Goal: Task Accomplishment & Management: Manage account settings

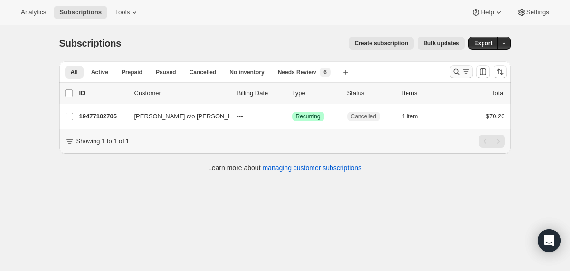
click at [454, 74] on icon "Search and filter results" at bounding box center [455, 71] width 9 height 9
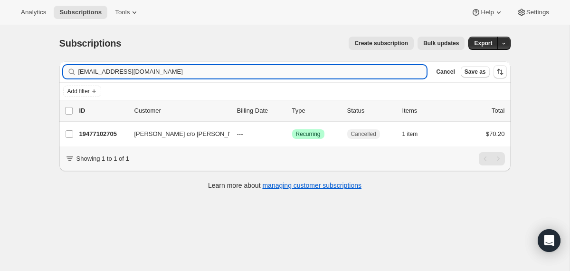
click at [346, 75] on input "biancatijiani2@gmail.com" at bounding box center [252, 71] width 348 height 13
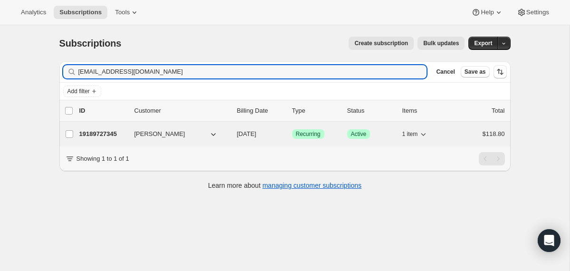
type input "manishagosain@gmail.com"
click at [230, 138] on div "19189727345 Manisha Gosain 11/03/2025 Success Recurring Success Active 1 item $…" at bounding box center [291, 133] width 425 height 13
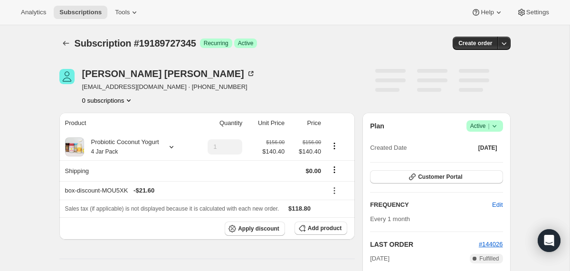
click at [496, 129] on icon at bounding box center [493, 125] width 9 height 9
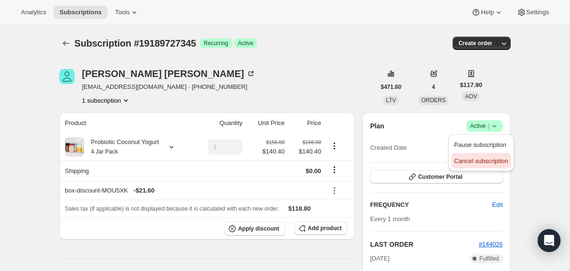
click at [469, 160] on span "Cancel subscription" at bounding box center [481, 160] width 54 height 7
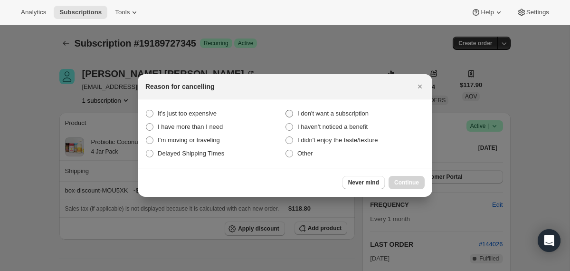
click at [360, 114] on span "I don't want a subscription" at bounding box center [332, 113] width 71 height 7
click at [286, 110] on subscription "I don't want a subscription" at bounding box center [285, 110] width 0 height 0
radio subscription "true"
click at [394, 178] on button "Continue" at bounding box center [406, 182] width 36 height 13
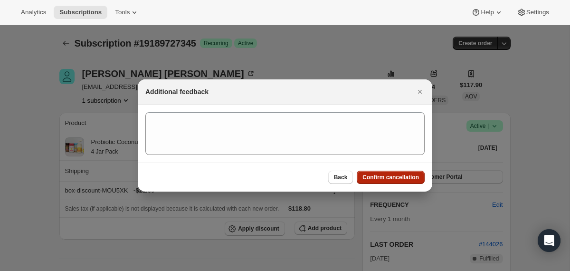
click at [394, 178] on span "Confirm cancellation" at bounding box center [390, 177] width 56 height 8
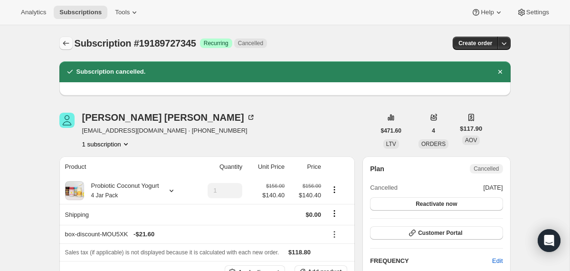
click at [61, 40] on icon "Subscriptions" at bounding box center [65, 42] width 9 height 9
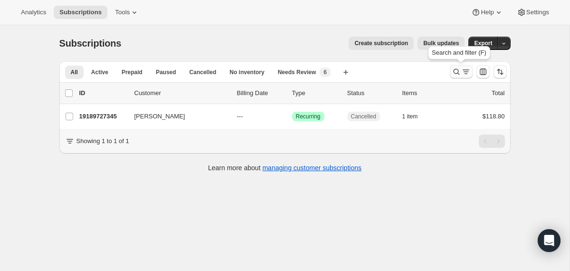
click at [453, 68] on icon "Search and filter results" at bounding box center [455, 71] width 9 height 9
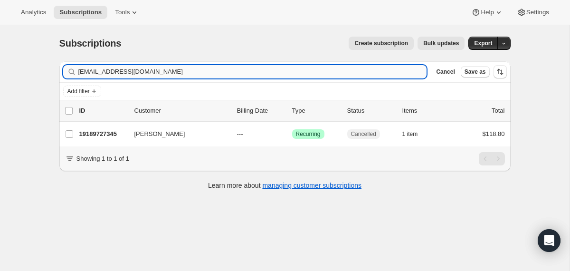
click at [370, 67] on input "manishagosain@gmail.com" at bounding box center [252, 71] width 348 height 13
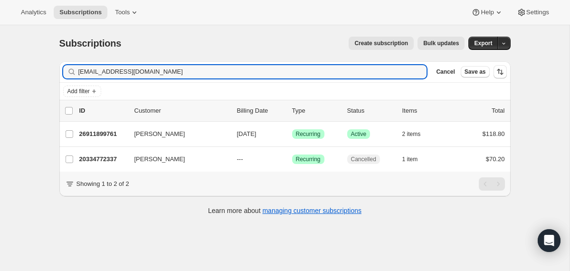
type input "jacksoi@gmail.com"
click at [234, 135] on div "26911899761 Isaac Jackson 11/03/2025 Success Recurring Success Active 2 items $…" at bounding box center [291, 133] width 425 height 13
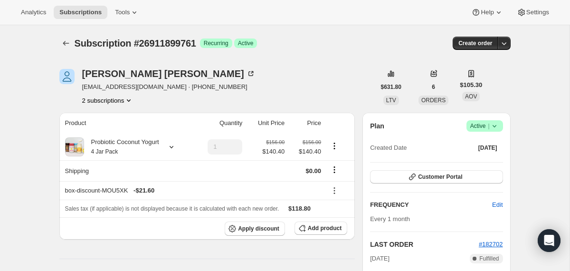
click at [493, 126] on icon at bounding box center [494, 126] width 4 height 2
click at [485, 156] on span "Cancel subscription" at bounding box center [481, 160] width 54 height 9
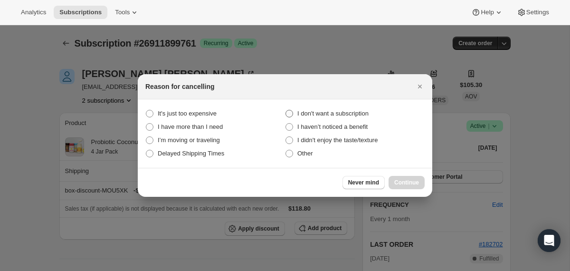
click at [373, 108] on label "I don't want a subscription" at bounding box center [355, 113] width 140 height 13
click at [286, 110] on subscription "I don't want a subscription" at bounding box center [285, 110] width 0 height 0
radio subscription "true"
click at [398, 181] on span "Continue" at bounding box center [406, 182] width 25 height 8
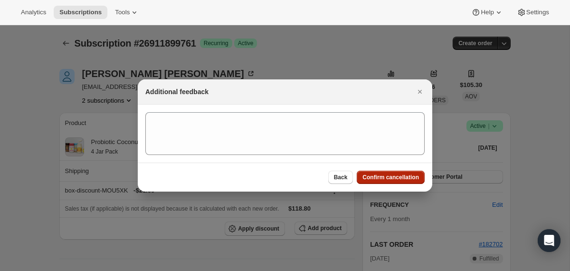
click at [398, 181] on button "Confirm cancellation" at bounding box center [390, 176] width 68 height 13
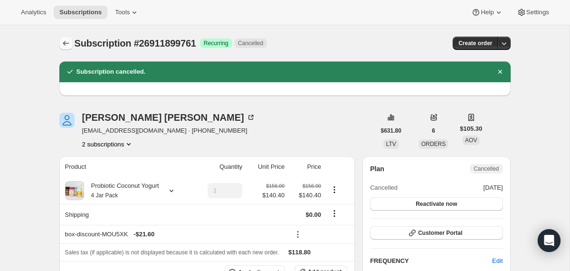
click at [65, 47] on icon "Subscriptions" at bounding box center [65, 42] width 9 height 9
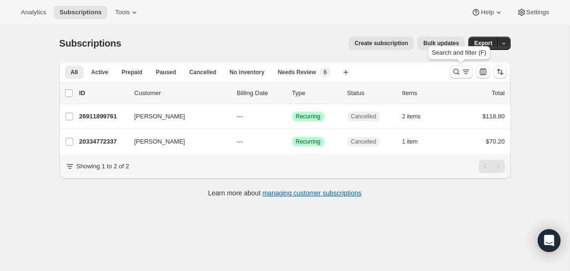
click at [454, 67] on icon "Search and filter results" at bounding box center [455, 71] width 9 height 9
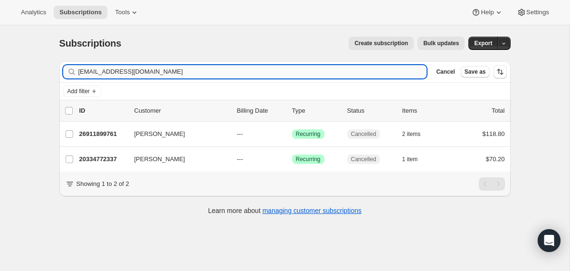
click at [336, 71] on input "jacksoi@gmail.com" at bounding box center [252, 71] width 348 height 13
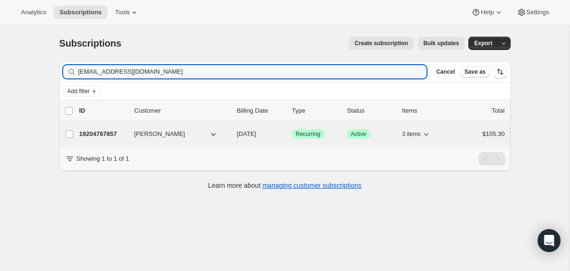
type input "laurenlich@gmail.com"
click at [231, 130] on div "19204767857 Lauren Lichtenstein 10/03/2025 Success Recurring Success Active 3 i…" at bounding box center [291, 133] width 425 height 13
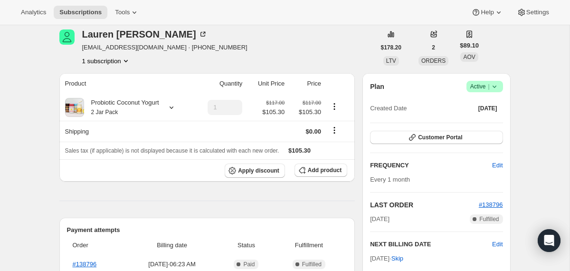
scroll to position [48, 0]
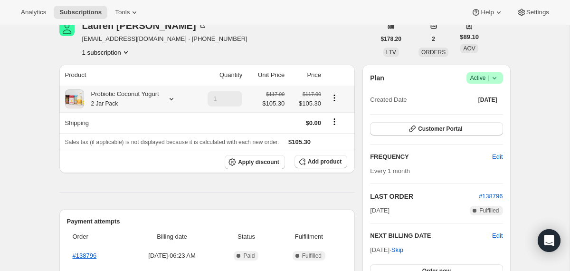
click at [158, 99] on div "Probiotic Coconut Yogurt 2 Jar Pack" at bounding box center [121, 98] width 75 height 19
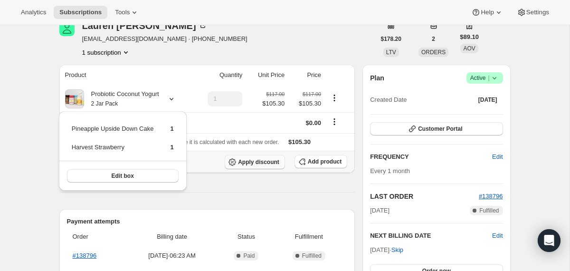
click at [247, 162] on span "Apply discount" at bounding box center [258, 162] width 41 height 8
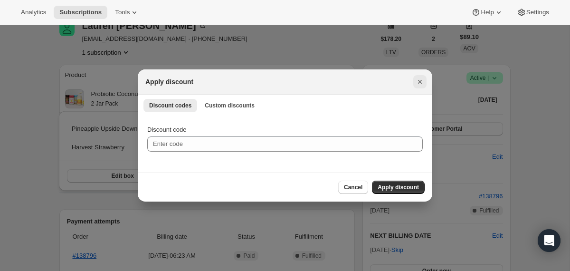
click at [423, 84] on icon "Close" at bounding box center [419, 81] width 9 height 9
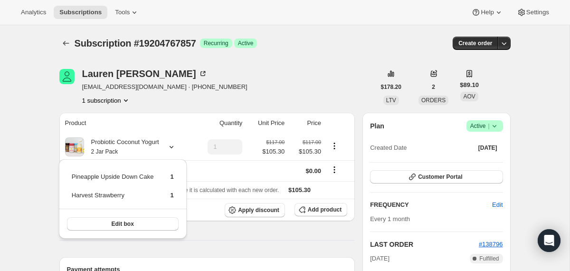
scroll to position [48, 0]
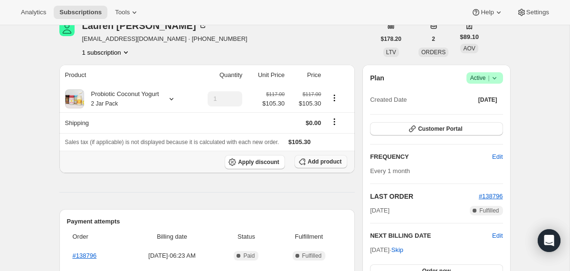
click at [315, 158] on button "Add product" at bounding box center [320, 161] width 53 height 13
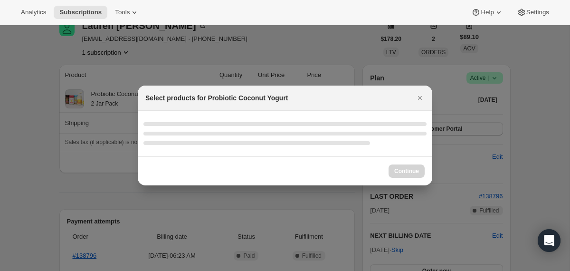
scroll to position [0, 0]
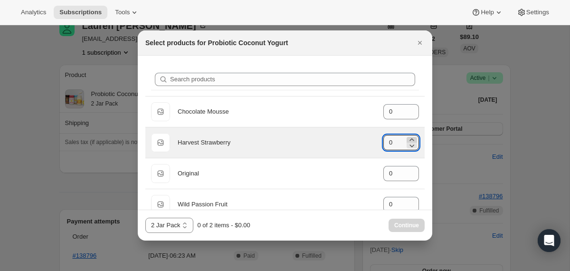
click at [409, 139] on icon ":rmf:" at bounding box center [411, 139] width 9 height 9
type input "1"
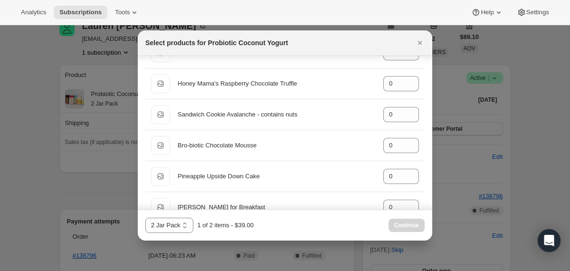
scroll to position [521, 0]
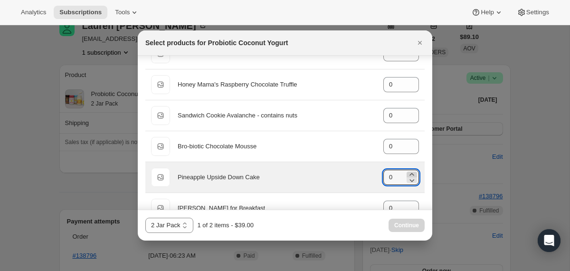
click at [411, 172] on icon ":rmf:" at bounding box center [411, 173] width 9 height 9
type input "1"
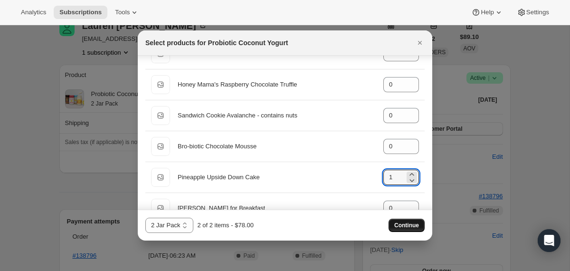
click at [411, 222] on span "Continue" at bounding box center [406, 225] width 25 height 8
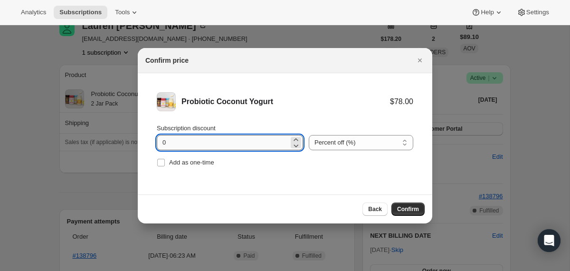
click at [163, 140] on input "0" at bounding box center [223, 142] width 132 height 15
type input "10"
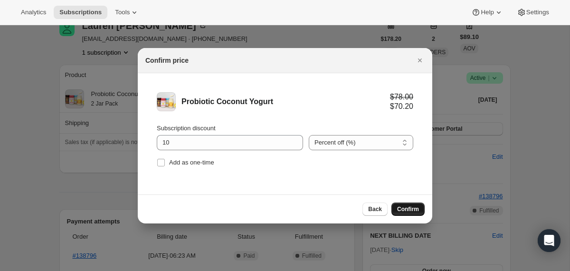
click at [403, 206] on span "Confirm" at bounding box center [408, 209] width 22 height 8
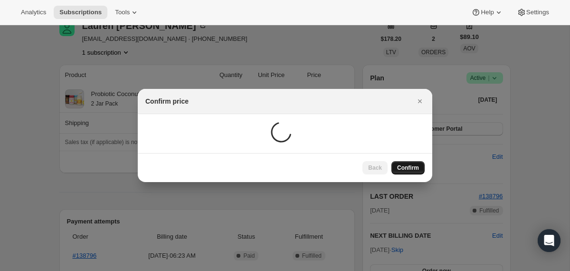
scroll to position [48, 0]
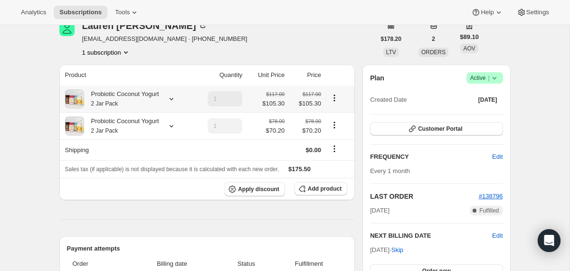
click at [336, 96] on icon "Product actions" at bounding box center [333, 97] width 9 height 9
click at [326, 130] on span "Remove" at bounding box center [335, 132] width 23 height 7
type input "0"
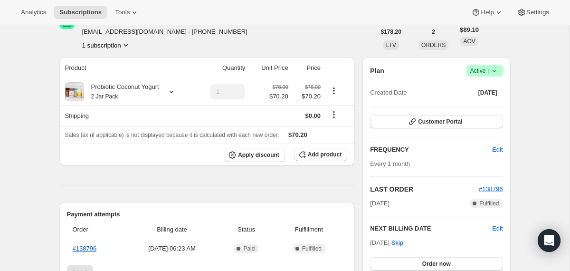
scroll to position [22, 0]
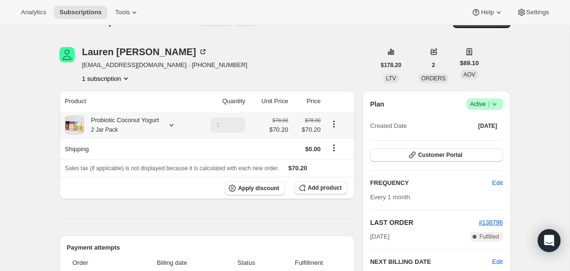
click at [118, 127] on small "2 Jar Pack" at bounding box center [104, 129] width 27 height 7
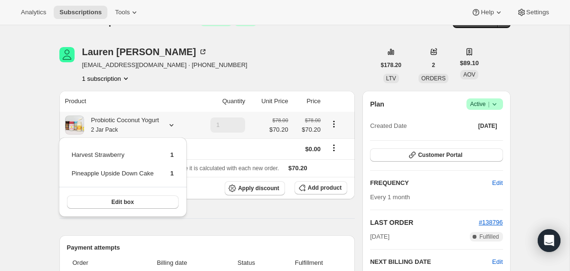
drag, startPoint x: 179, startPoint y: 173, endPoint x: 71, endPoint y: 155, distance: 109.6
click at [71, 155] on div "Harvest Strawberry 1 Pineapple Upside Down Cake 1 Edit box" at bounding box center [123, 176] width 128 height 79
copy tbody
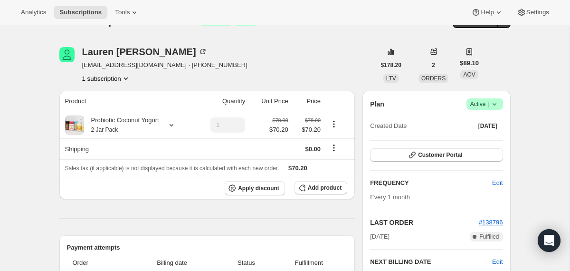
scroll to position [0, 0]
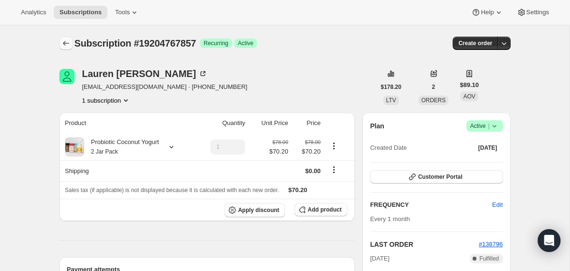
click at [64, 43] on icon "Subscriptions" at bounding box center [66, 43] width 6 height 5
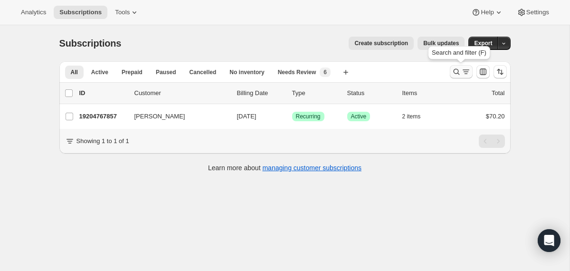
click at [453, 75] on icon "Search and filter results" at bounding box center [455, 71] width 9 height 9
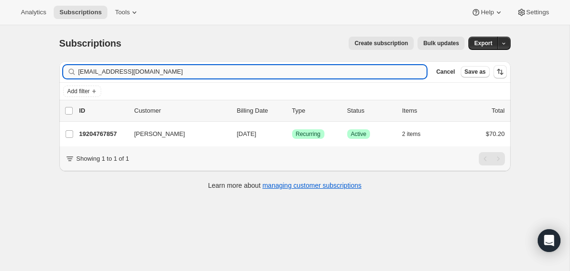
click at [333, 70] on input "laurenlich@gmail.com" at bounding box center [252, 71] width 348 height 13
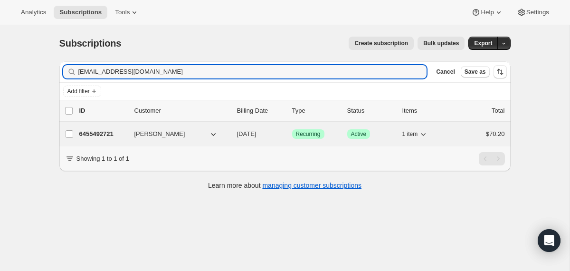
type input "[EMAIL_ADDRESS][DOMAIN_NAME]"
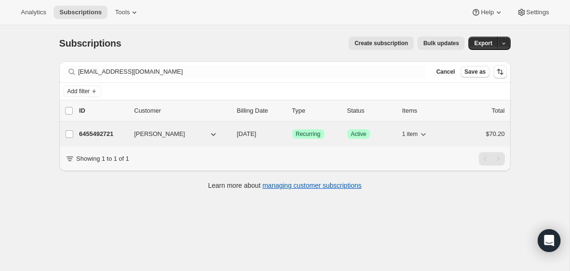
click at [237, 133] on span "10/26/2025" at bounding box center [246, 133] width 19 height 7
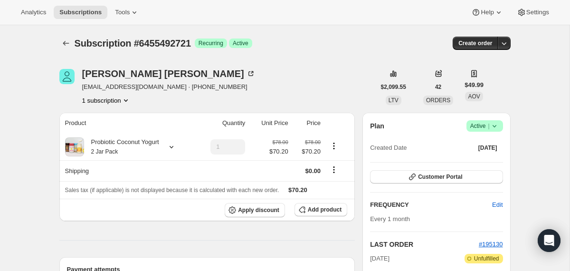
click at [495, 126] on icon at bounding box center [493, 125] width 9 height 9
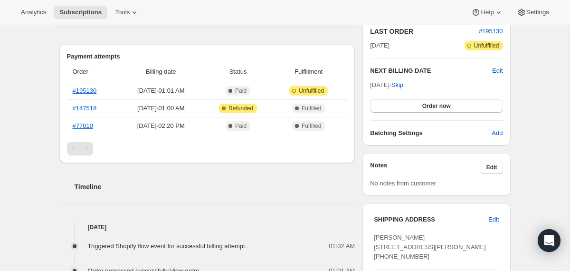
scroll to position [68, 0]
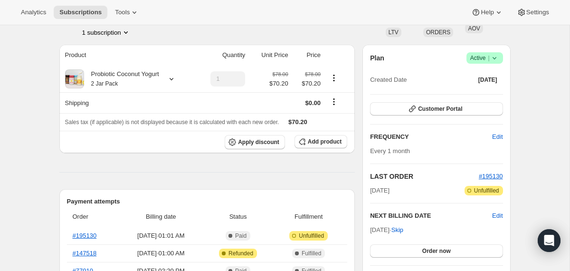
click at [498, 58] on icon at bounding box center [493, 57] width 9 height 9
click at [470, 90] on span "Cancel subscription" at bounding box center [481, 92] width 54 height 7
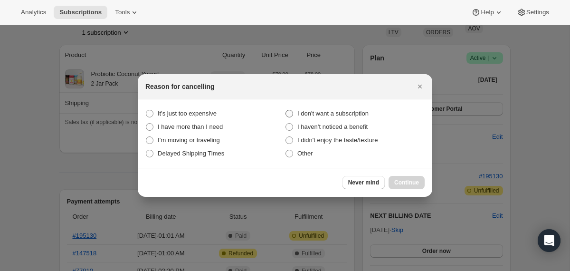
click at [367, 111] on span "I don't want a subscription" at bounding box center [332, 113] width 71 height 7
click at [286, 110] on subscription "I don't want a subscription" at bounding box center [285, 110] width 0 height 0
radio subscription "true"
click at [397, 178] on button "Continue" at bounding box center [406, 182] width 36 height 13
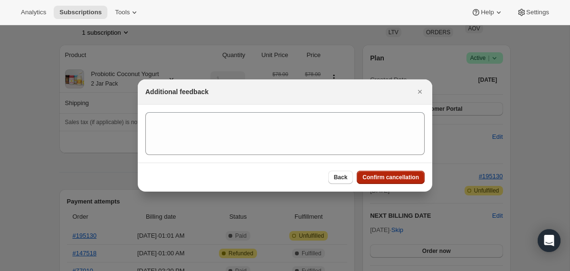
click at [397, 178] on span "Confirm cancellation" at bounding box center [390, 177] width 56 height 8
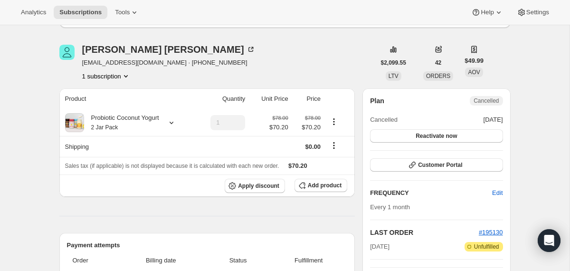
scroll to position [0, 0]
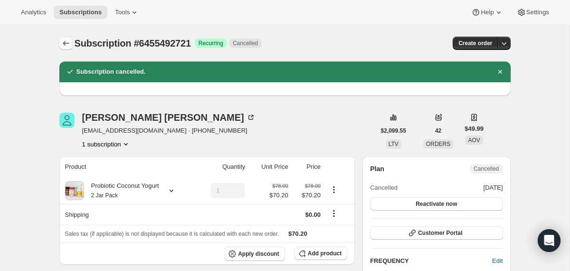
click at [65, 49] on button "Subscriptions" at bounding box center [65, 43] width 13 height 13
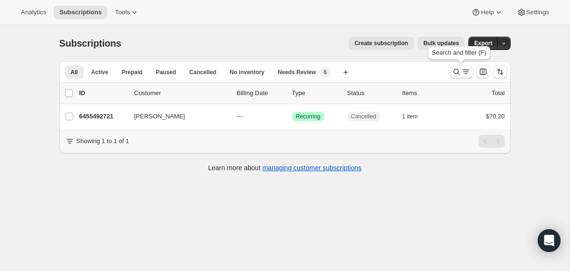
click at [457, 72] on icon "Search and filter results" at bounding box center [455, 71] width 9 height 9
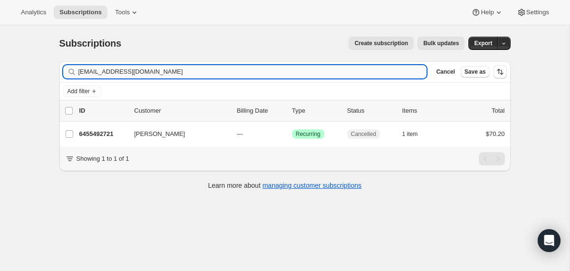
click at [293, 70] on input "[EMAIL_ADDRESS][DOMAIN_NAME]" at bounding box center [252, 71] width 348 height 13
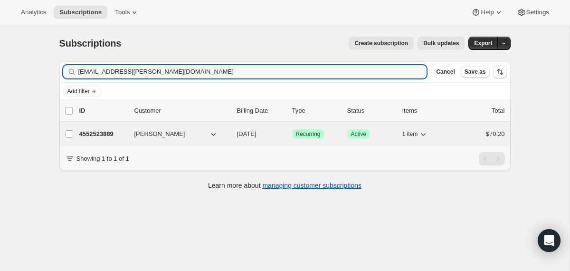
type input "winston1232@cox.net"
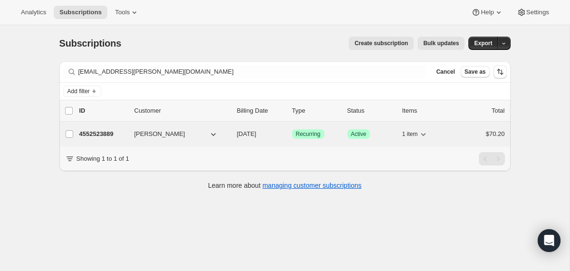
click at [234, 131] on div "4552523889 Pamla Aniello 10/03/2025 Success Recurring Success Active 1 item $70…" at bounding box center [291, 133] width 425 height 13
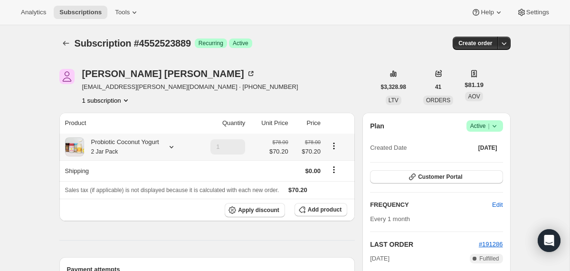
click at [158, 146] on div "Probiotic Coconut Yogurt 2 Jar Pack" at bounding box center [121, 146] width 75 height 19
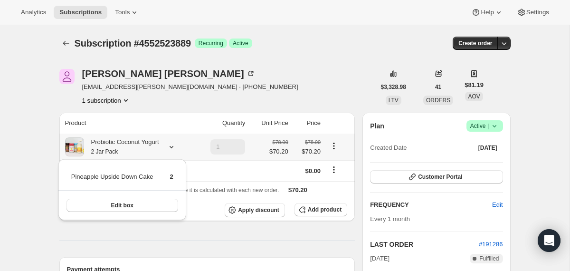
click at [158, 146] on div "Probiotic Coconut Yogurt 2 Jar Pack" at bounding box center [121, 146] width 75 height 19
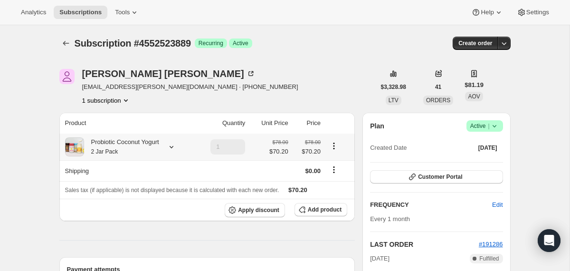
click at [131, 149] on div "Probiotic Coconut Yogurt 2 Jar Pack" at bounding box center [121, 146] width 75 height 19
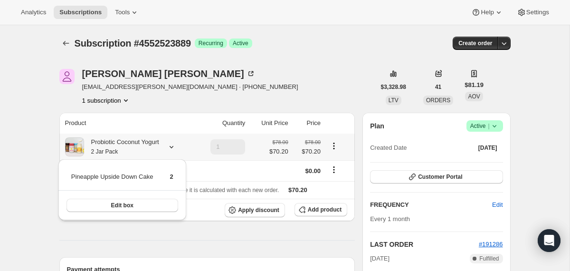
click at [131, 149] on div "Probiotic Coconut Yogurt 2 Jar Pack" at bounding box center [121, 146] width 75 height 19
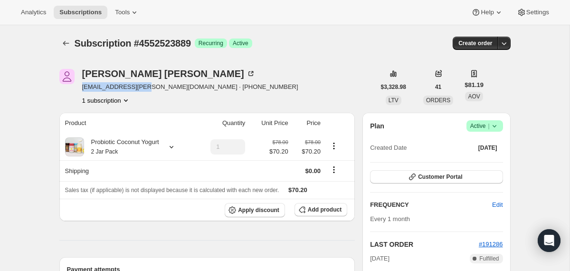
drag, startPoint x: 148, startPoint y: 86, endPoint x: 82, endPoint y: 89, distance: 66.0
click at [82, 89] on span "winston1232@cox.net · +17024897683" at bounding box center [190, 86] width 216 height 9
copy span "winston1232@cox.net"
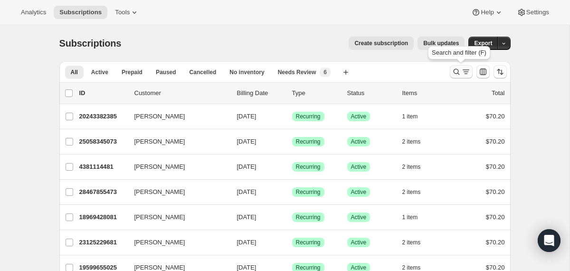
click at [455, 75] on icon "Search and filter results" at bounding box center [455, 71] width 9 height 9
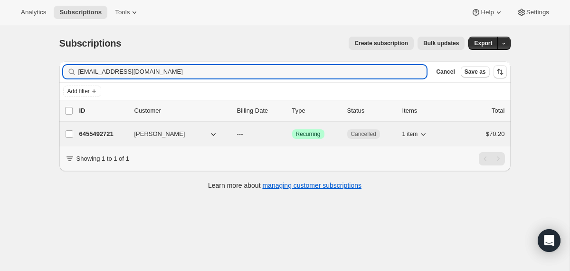
type input "[EMAIL_ADDRESS][DOMAIN_NAME]"
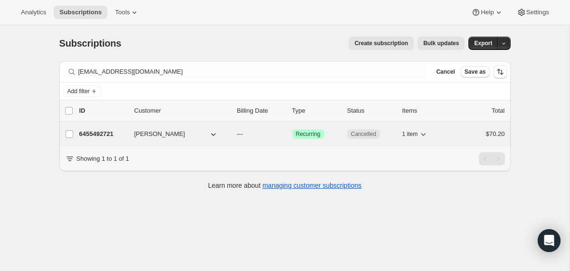
click at [226, 140] on div "6455492721 Mary Duncan --- Success Recurring Cancelled 1 item $70.20" at bounding box center [291, 133] width 425 height 13
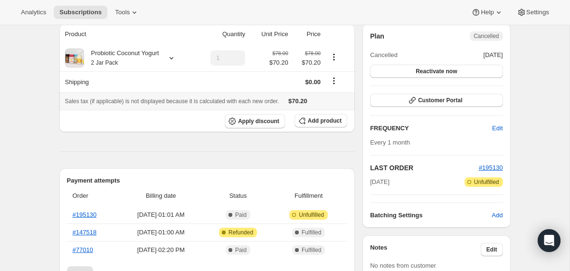
scroll to position [116, 0]
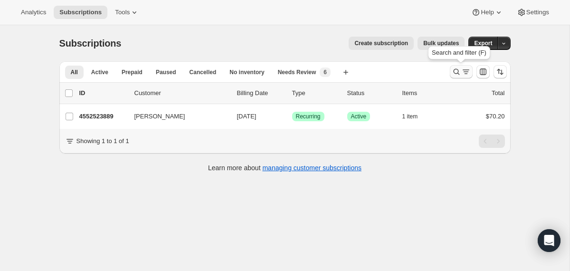
click at [454, 71] on icon "Search and filter results" at bounding box center [455, 71] width 9 height 9
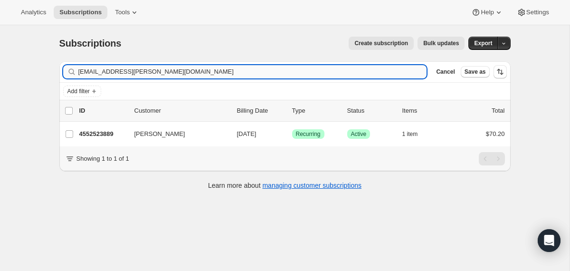
click at [274, 70] on input "[EMAIL_ADDRESS][PERSON_NAME][DOMAIN_NAME]" at bounding box center [252, 71] width 348 height 13
click at [274, 70] on input "winston1232@cox.net" at bounding box center [252, 71] width 348 height 13
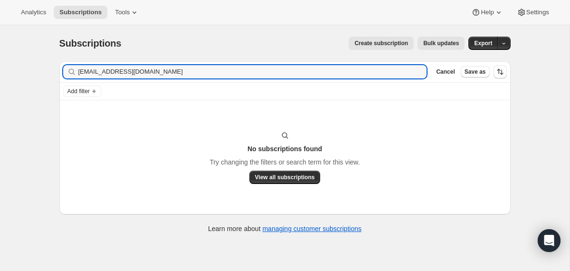
type input "nani21788@gmail.com"
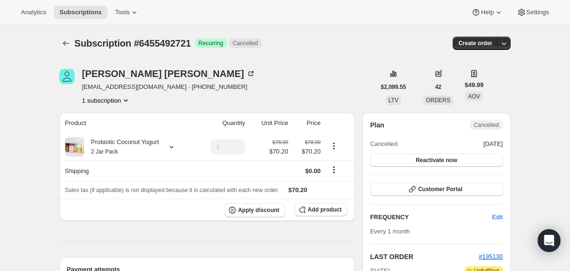
scroll to position [116, 0]
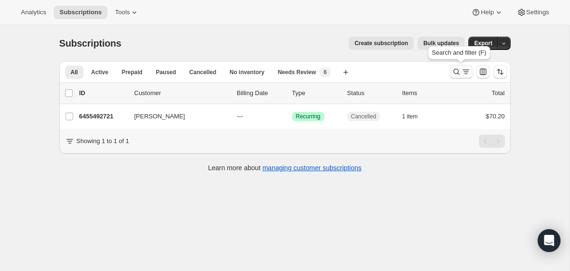
click at [454, 75] on icon "Search and filter results" at bounding box center [455, 71] width 9 height 9
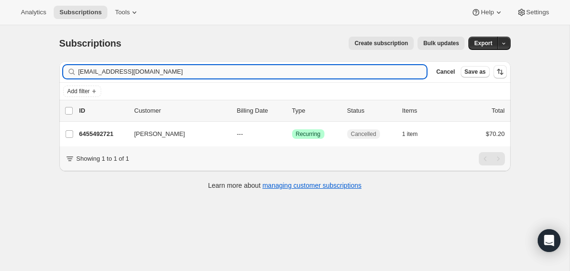
click at [284, 75] on input "[EMAIL_ADDRESS][DOMAIN_NAME]" at bounding box center [252, 71] width 348 height 13
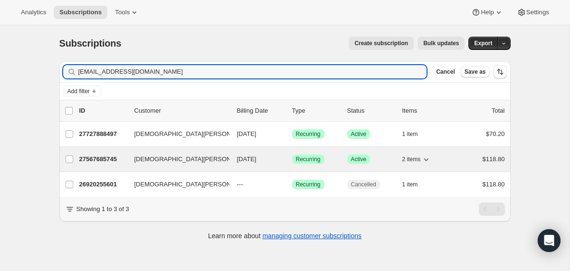
type input "[EMAIL_ADDRESS][DOMAIN_NAME]"
click at [232, 158] on div "27567685745 [PERSON_NAME] [DATE] Success Recurring Success Active 2 items $118.…" at bounding box center [291, 158] width 425 height 13
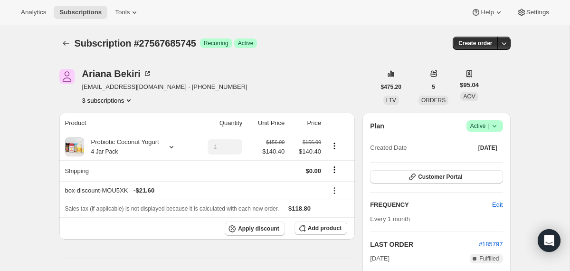
click at [494, 126] on icon at bounding box center [493, 125] width 9 height 9
click at [486, 159] on span "Cancel subscription" at bounding box center [481, 160] width 54 height 7
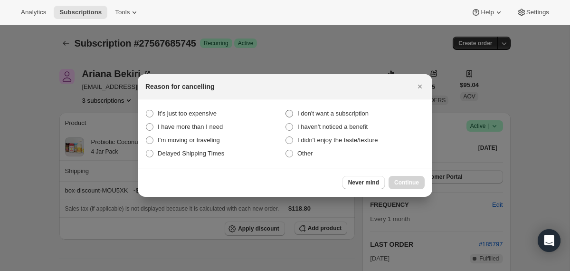
click at [368, 115] on span "I don't want a subscription" at bounding box center [332, 113] width 71 height 7
click at [286, 110] on subscription "I don't want a subscription" at bounding box center [285, 110] width 0 height 0
radio subscription "true"
click at [397, 179] on span "Continue" at bounding box center [406, 182] width 25 height 8
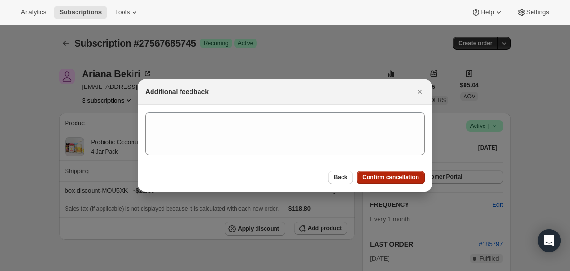
click at [397, 179] on span "Confirm cancellation" at bounding box center [390, 177] width 56 height 8
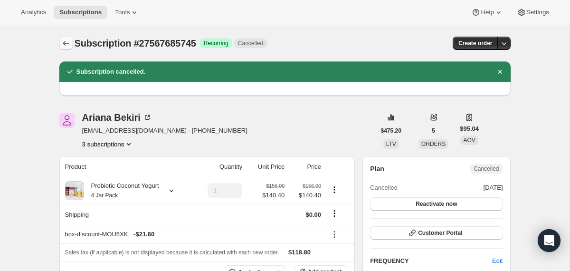
click at [65, 44] on icon "Subscriptions" at bounding box center [65, 42] width 9 height 9
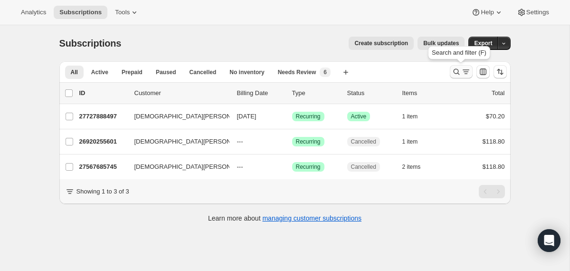
click at [460, 73] on icon "Search and filter results" at bounding box center [455, 71] width 9 height 9
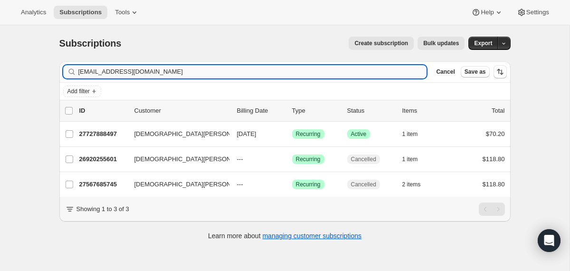
click at [358, 72] on input "[EMAIL_ADDRESS][DOMAIN_NAME]" at bounding box center [252, 71] width 348 height 13
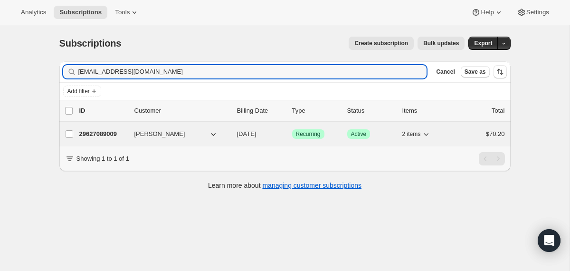
type input "[EMAIL_ADDRESS][DOMAIN_NAME]"
click at [227, 135] on div "[PERSON_NAME]" at bounding box center [181, 133] width 95 height 9
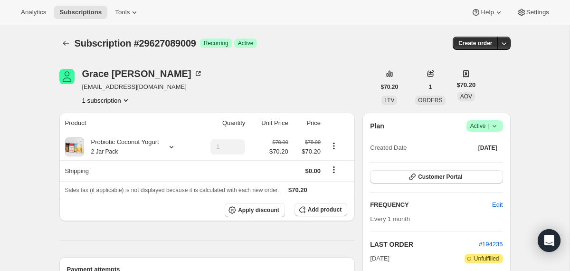
click at [493, 122] on icon at bounding box center [493, 125] width 9 height 9
click at [476, 158] on span "Cancel subscription" at bounding box center [481, 160] width 54 height 7
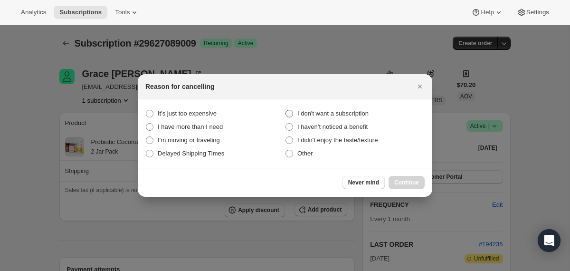
click at [349, 112] on span "I don't want a subscription" at bounding box center [332, 113] width 71 height 7
click at [286, 110] on subscription "I don't want a subscription" at bounding box center [285, 110] width 0 height 0
radio subscription "true"
click at [405, 180] on span "Continue" at bounding box center [406, 182] width 25 height 8
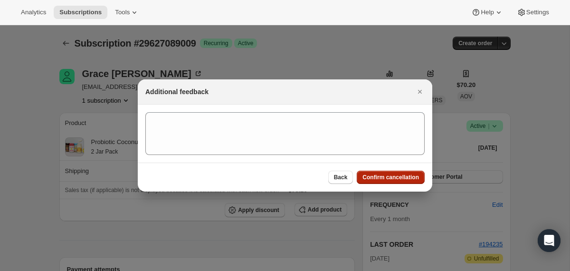
click at [405, 180] on span "Confirm cancellation" at bounding box center [390, 177] width 56 height 8
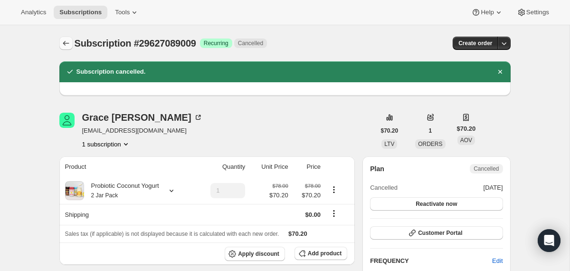
click at [66, 44] on icon "Subscriptions" at bounding box center [65, 42] width 9 height 9
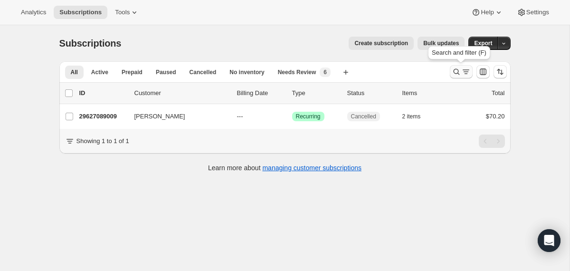
click at [456, 73] on icon "Search and filter results" at bounding box center [455, 71] width 9 height 9
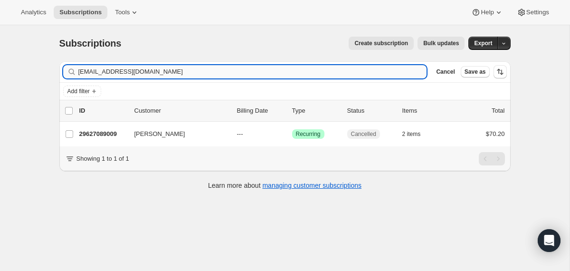
click at [334, 73] on input "[EMAIL_ADDRESS][DOMAIN_NAME]" at bounding box center [252, 71] width 348 height 13
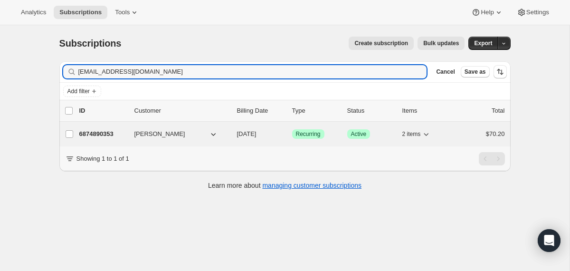
type input "[EMAIL_ADDRESS][DOMAIN_NAME]"
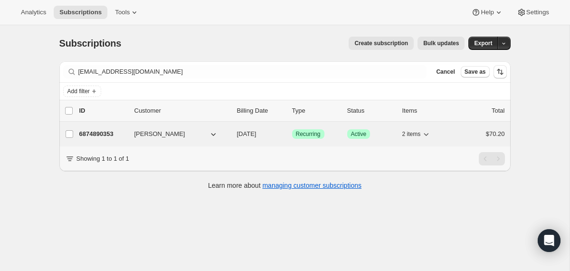
click at [237, 131] on span "[DATE]" at bounding box center [246, 133] width 19 height 7
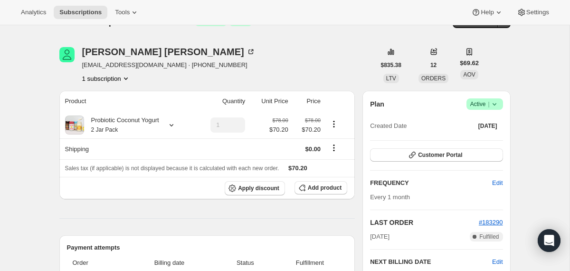
scroll to position [15, 0]
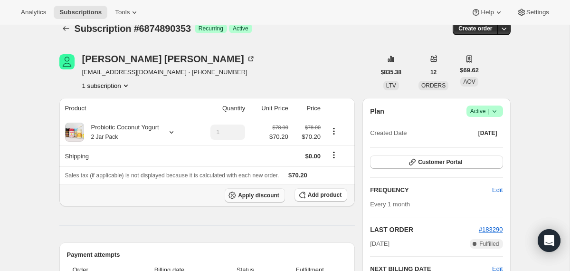
click at [269, 196] on span "Apply discount" at bounding box center [258, 195] width 41 height 8
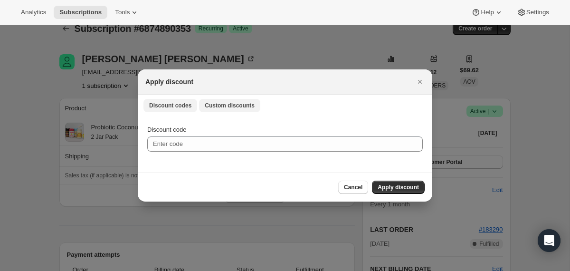
click at [245, 103] on span "Custom discounts" at bounding box center [230, 106] width 50 height 8
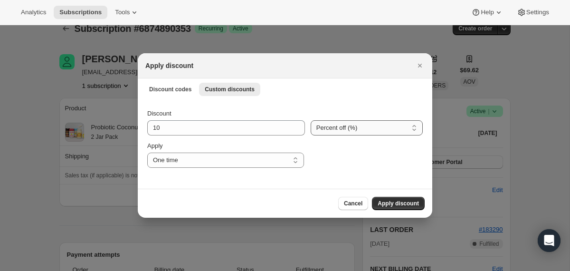
click at [320, 131] on select "Percent off (%) Amount off ($)" at bounding box center [366, 127] width 112 height 15
select select "fixed"
click at [310, 120] on select "Percent off (%) Amount off ($)" at bounding box center [366, 127] width 112 height 15
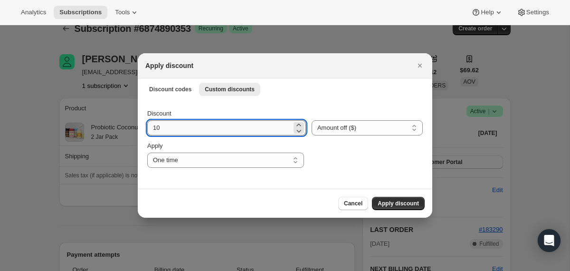
click at [207, 123] on input "10" at bounding box center [219, 127] width 144 height 15
type input "35.1"
click at [380, 202] on span "Apply discount" at bounding box center [397, 203] width 41 height 8
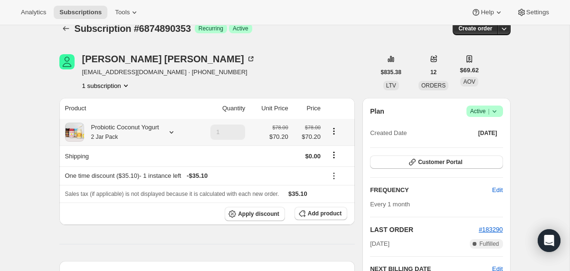
scroll to position [107, 0]
